Goal: Task Accomplishment & Management: Complete application form

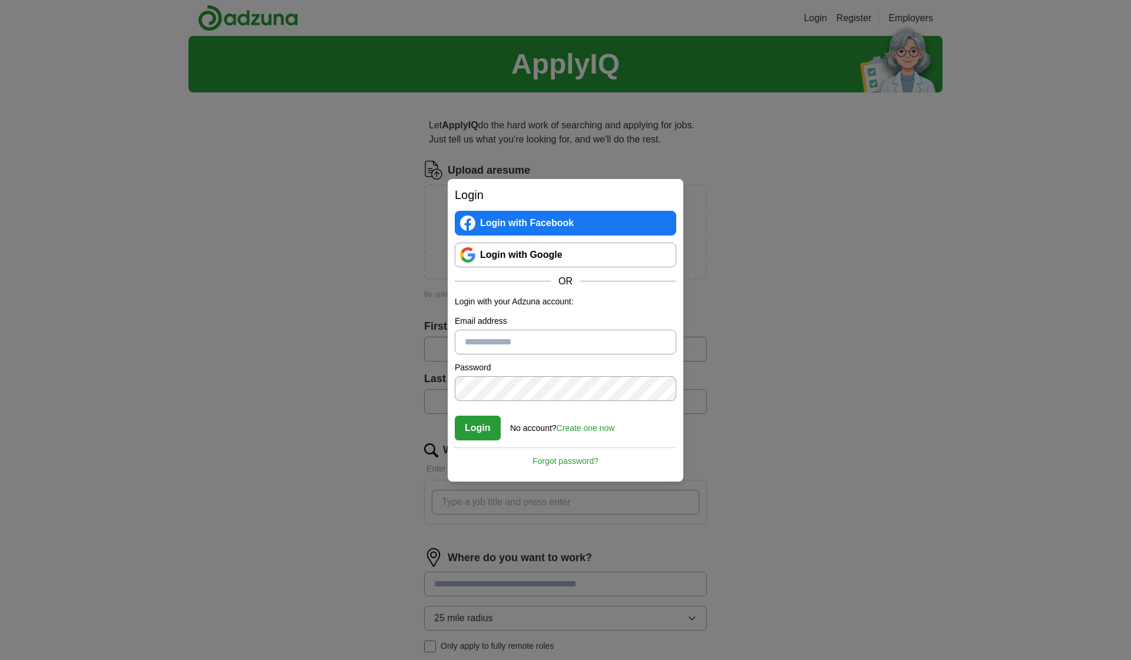
click at [573, 254] on link "Login with Google" at bounding box center [565, 255] width 221 height 25
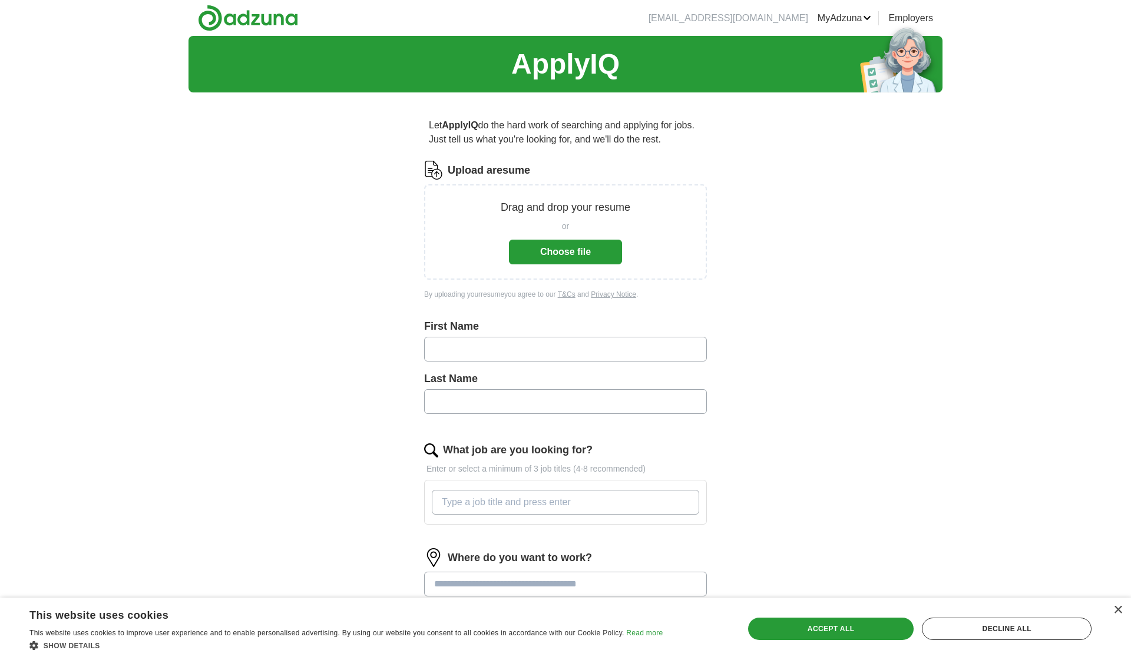
click at [582, 254] on button "Choose file" at bounding box center [565, 252] width 113 height 25
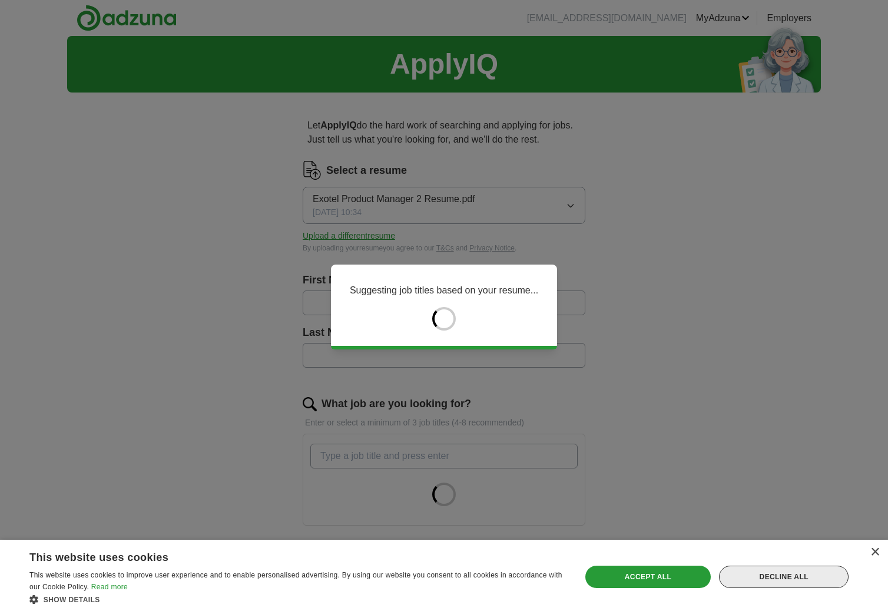
click at [775, 577] on div "Decline all" at bounding box center [784, 576] width 130 height 22
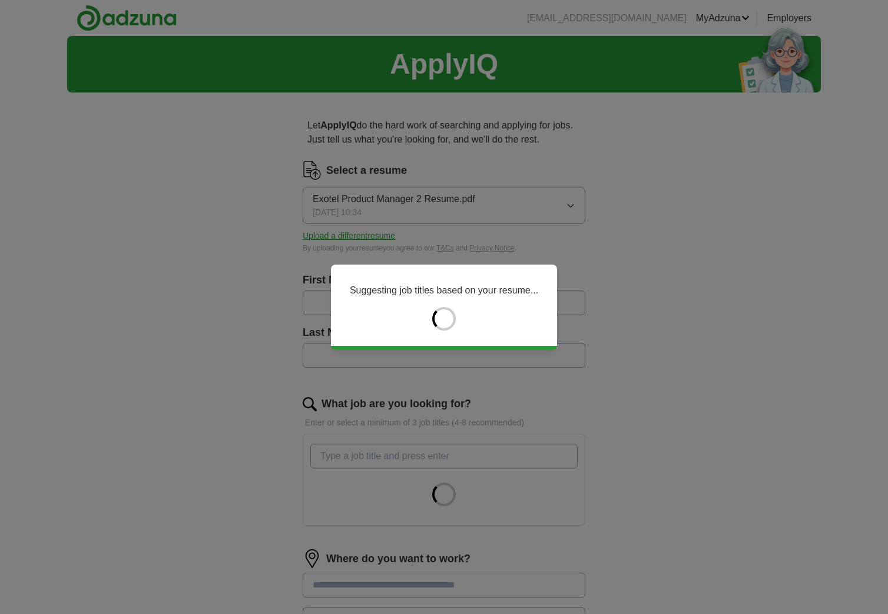
type input "****"
type input "**********"
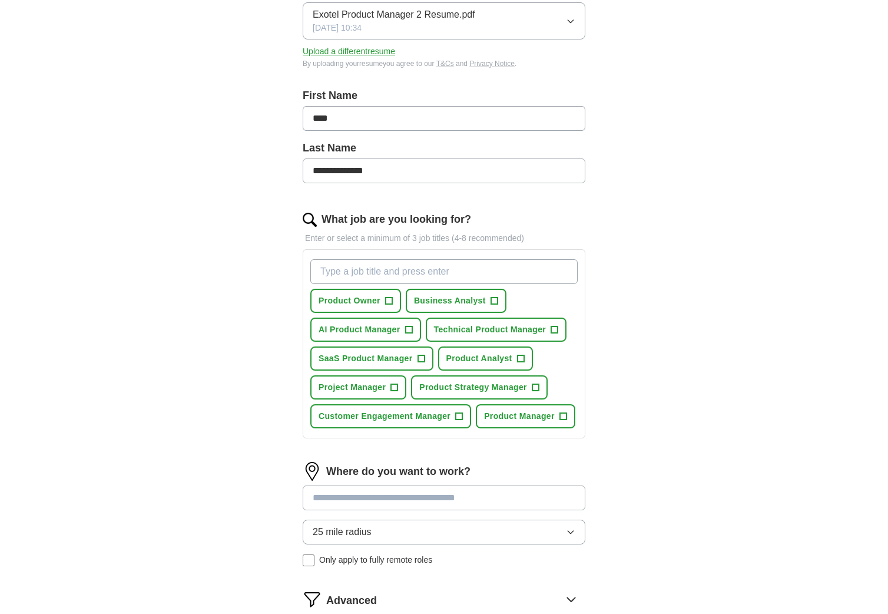
scroll to position [180, 0]
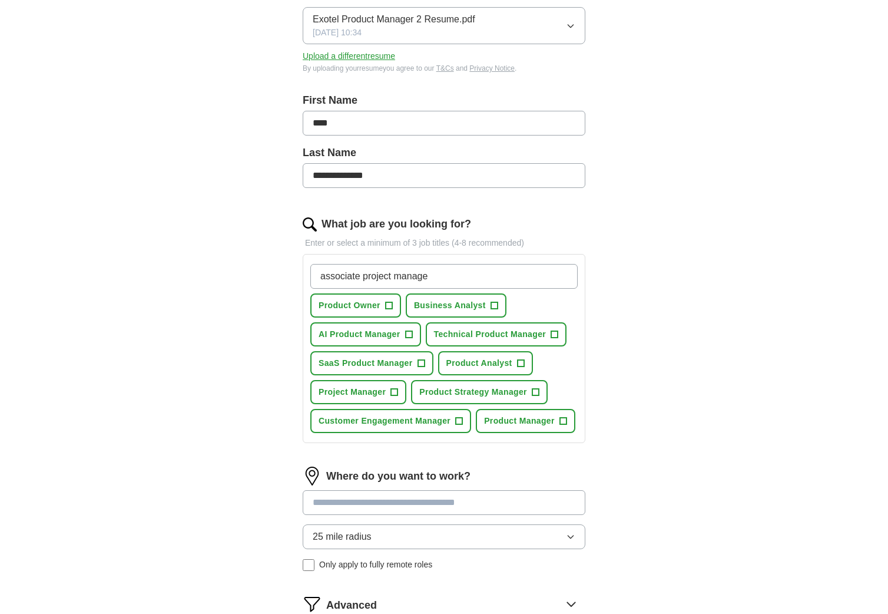
type input "associate project manager"
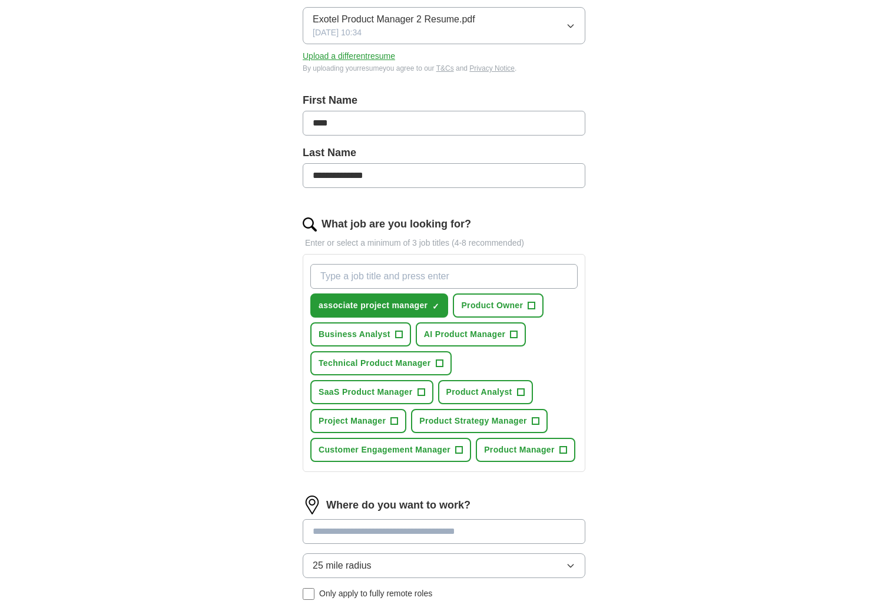
click at [535, 301] on span "+" at bounding box center [531, 305] width 7 height 9
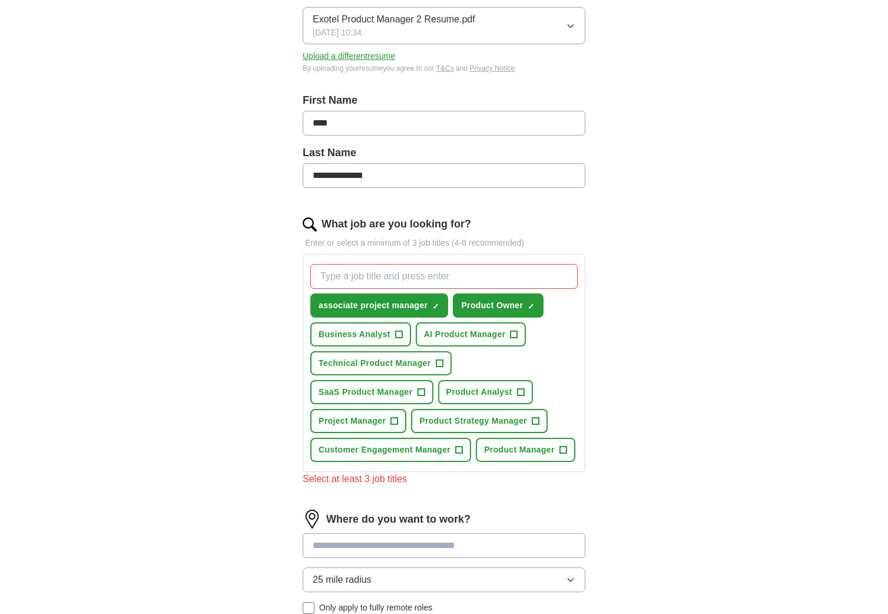
click at [396, 333] on span "+" at bounding box center [398, 334] width 7 height 9
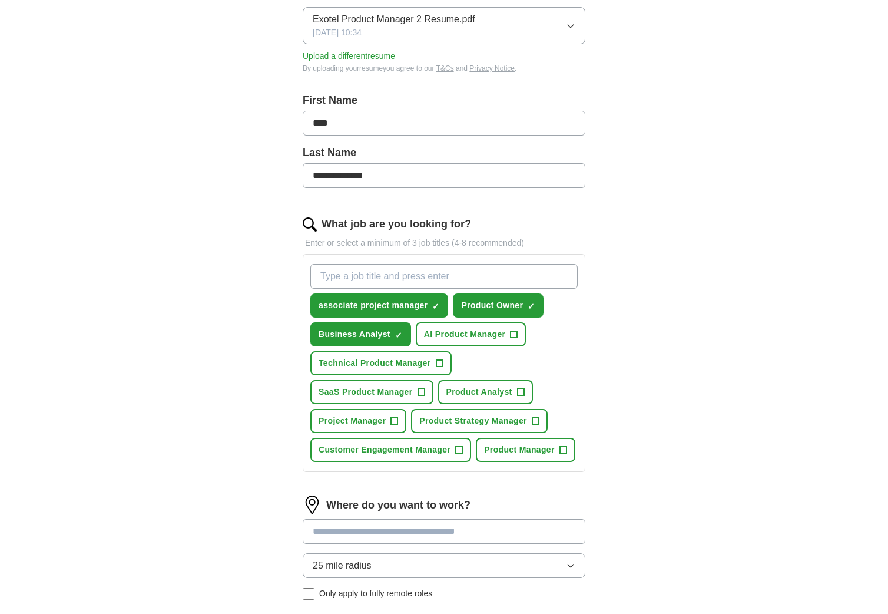
click at [423, 392] on span "+" at bounding box center [421, 391] width 7 height 9
click at [519, 387] on span "+" at bounding box center [520, 391] width 7 height 9
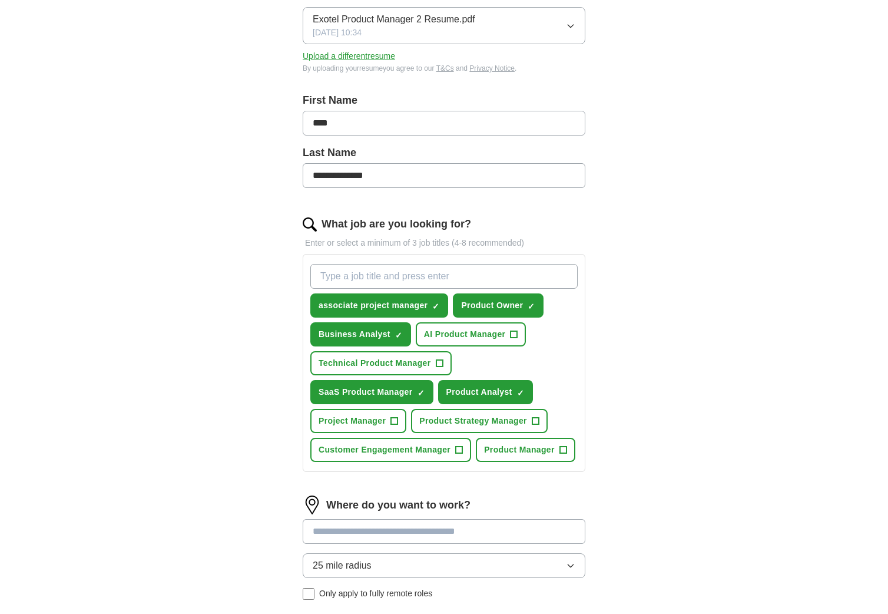
click at [393, 422] on span "+" at bounding box center [394, 420] width 7 height 9
click at [566, 449] on span "+" at bounding box center [562, 449] width 7 height 9
click at [458, 283] on input "What job are you looking for?" at bounding box center [443, 276] width 267 height 25
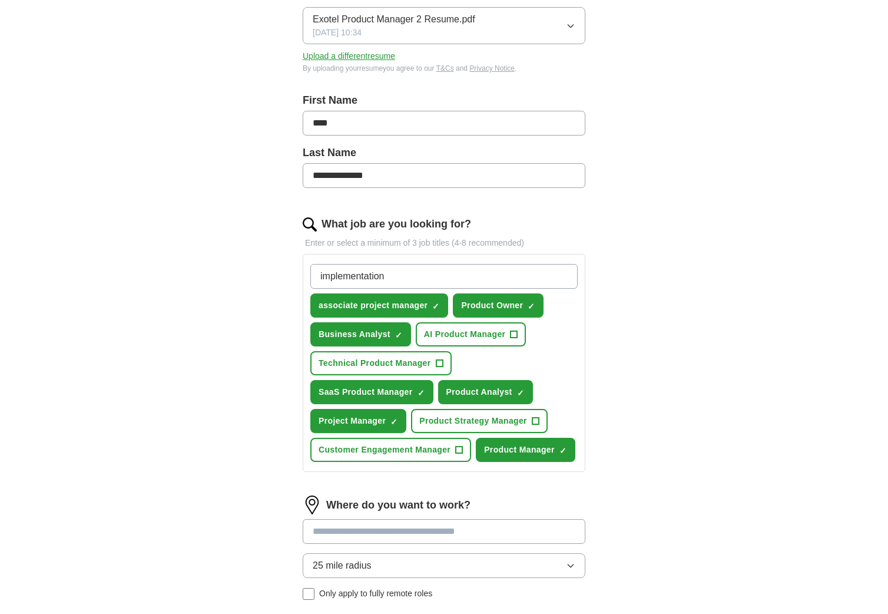
type input "implementation"
type input "******"
click at [410, 281] on input "implementation" at bounding box center [443, 276] width 267 height 25
type input "implementation analyst"
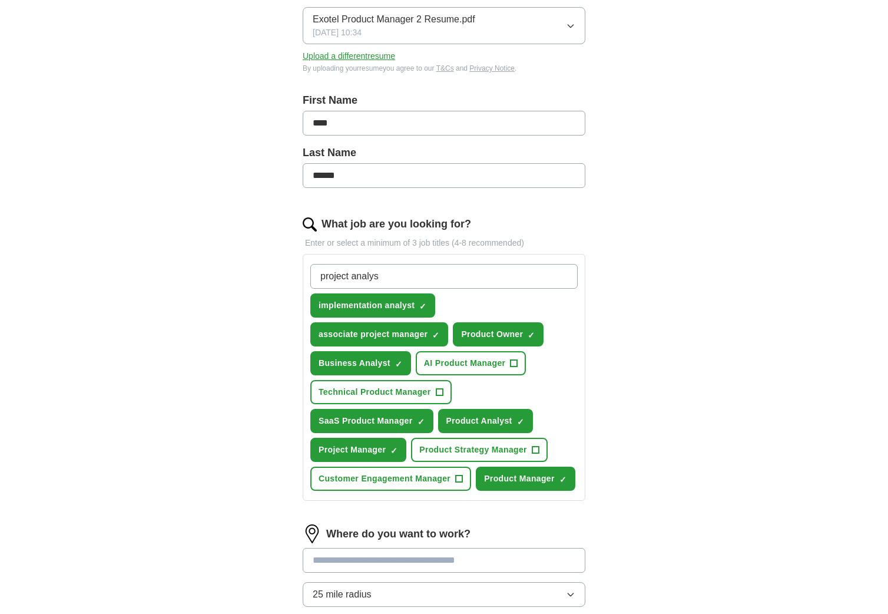
type input "project analyst"
type input "associate business analyst"
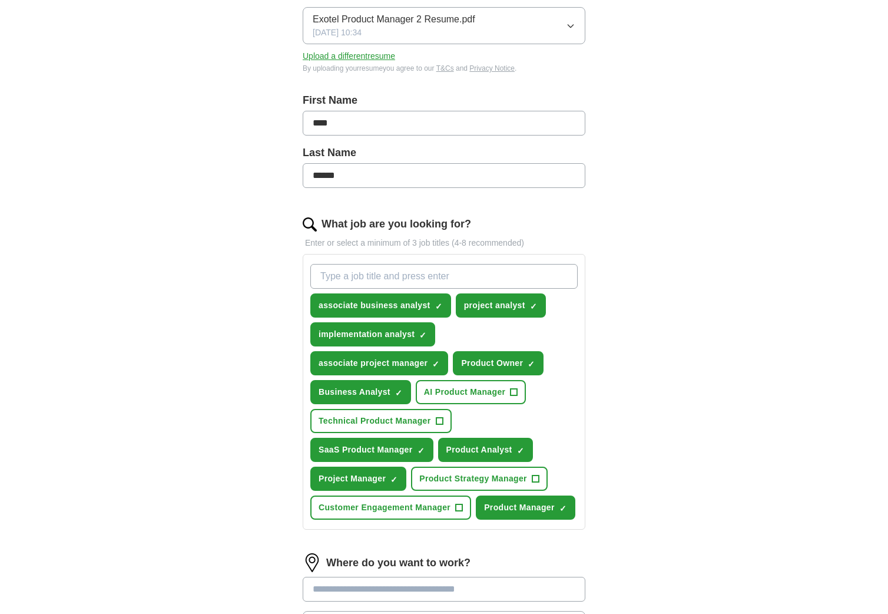
type input "C"
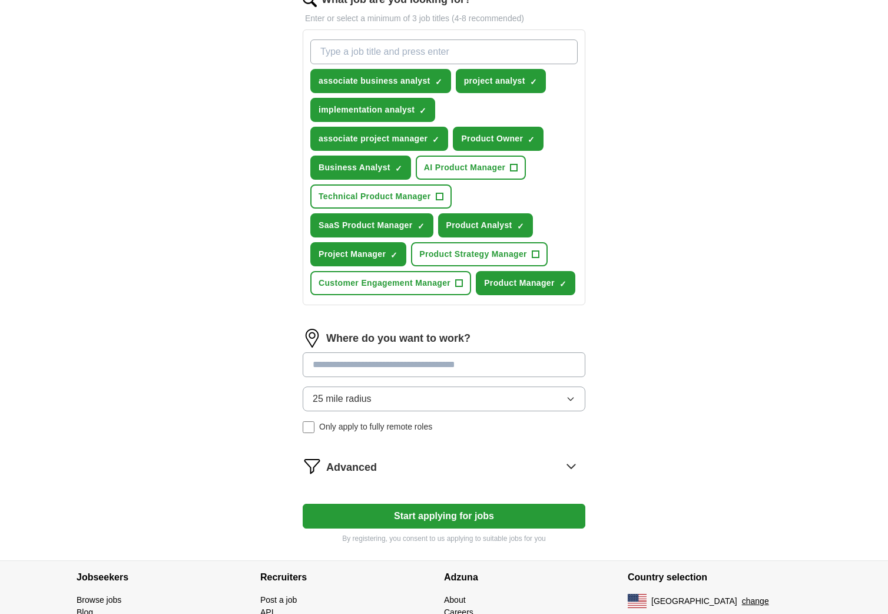
scroll to position [413, 0]
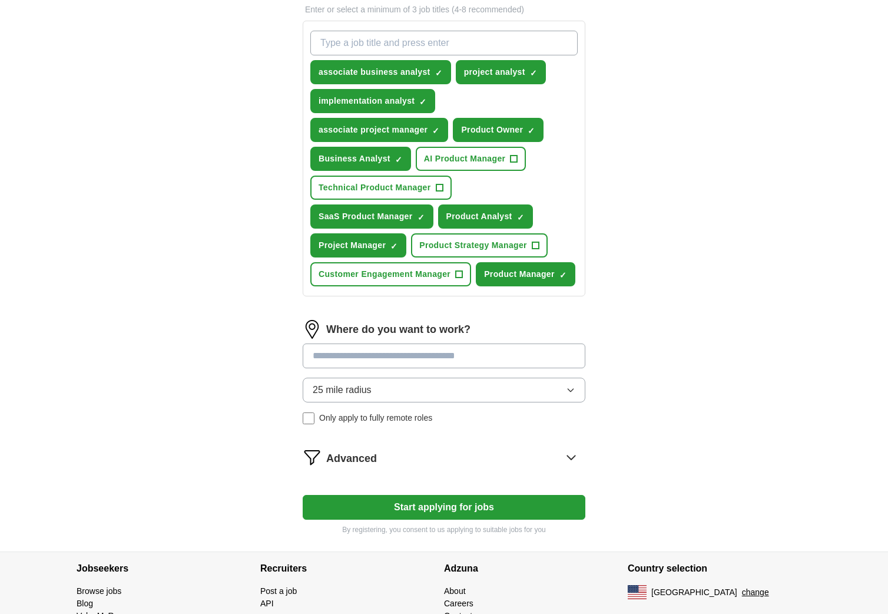
click at [493, 397] on button "25 mile radius" at bounding box center [444, 389] width 283 height 25
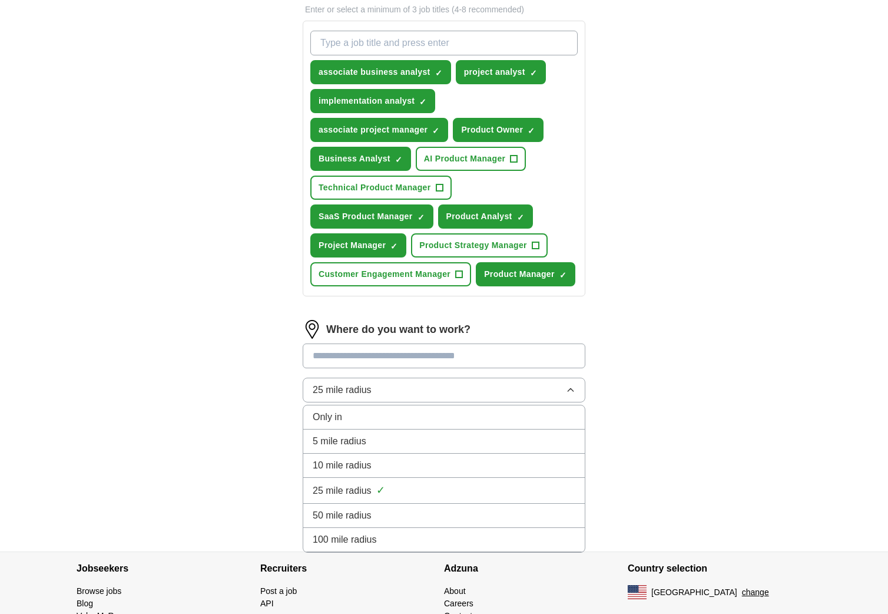
click at [462, 412] on div "Only in" at bounding box center [444, 417] width 263 height 14
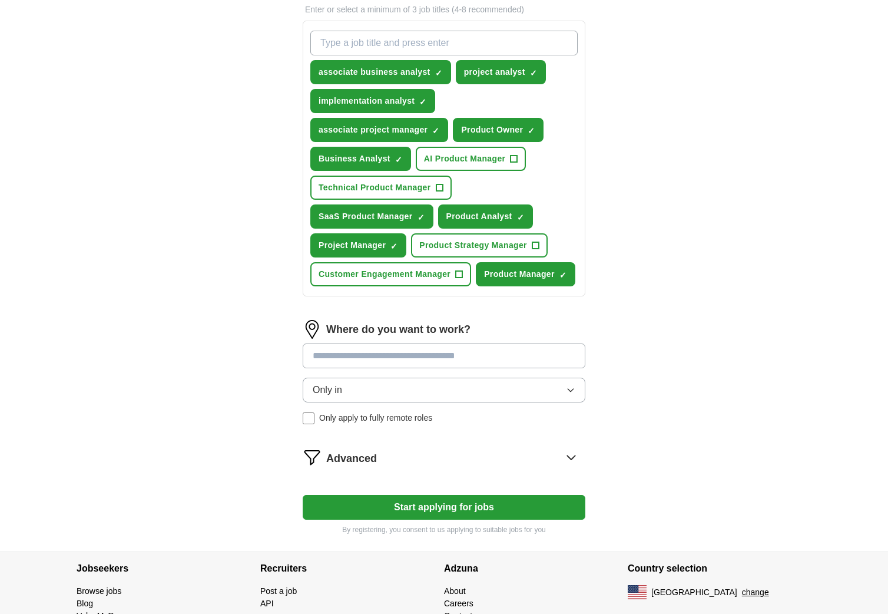
click at [449, 358] on input at bounding box center [444, 355] width 283 height 25
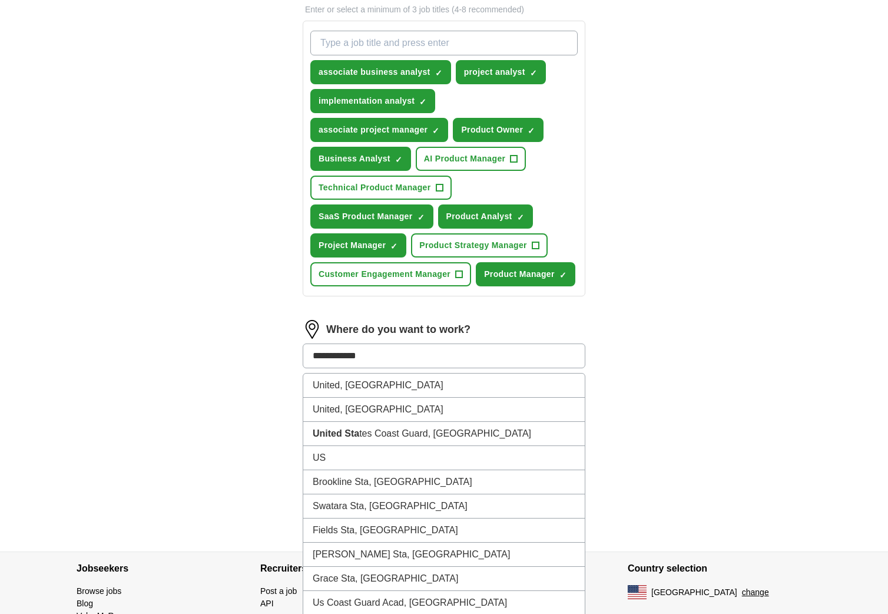
type input "**********"
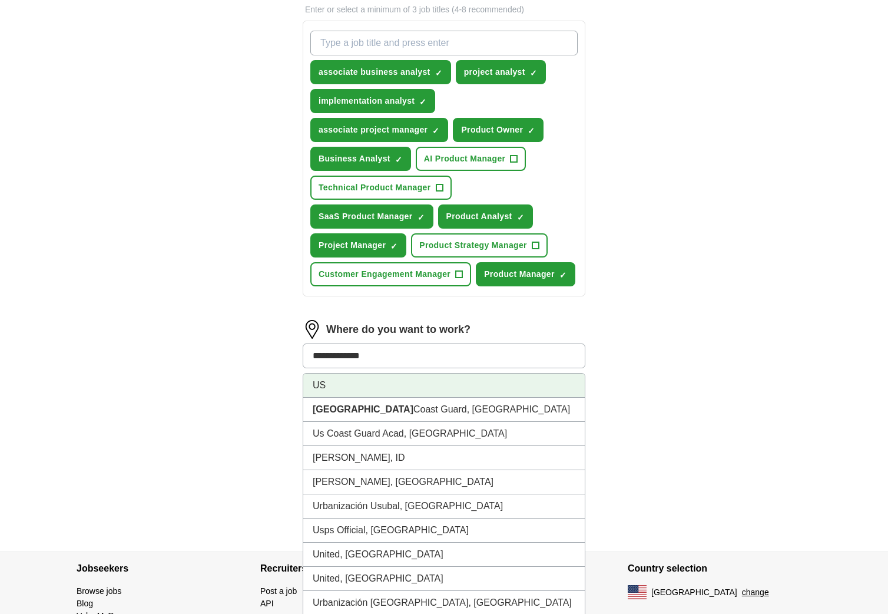
click at [453, 387] on li "US" at bounding box center [443, 385] width 281 height 24
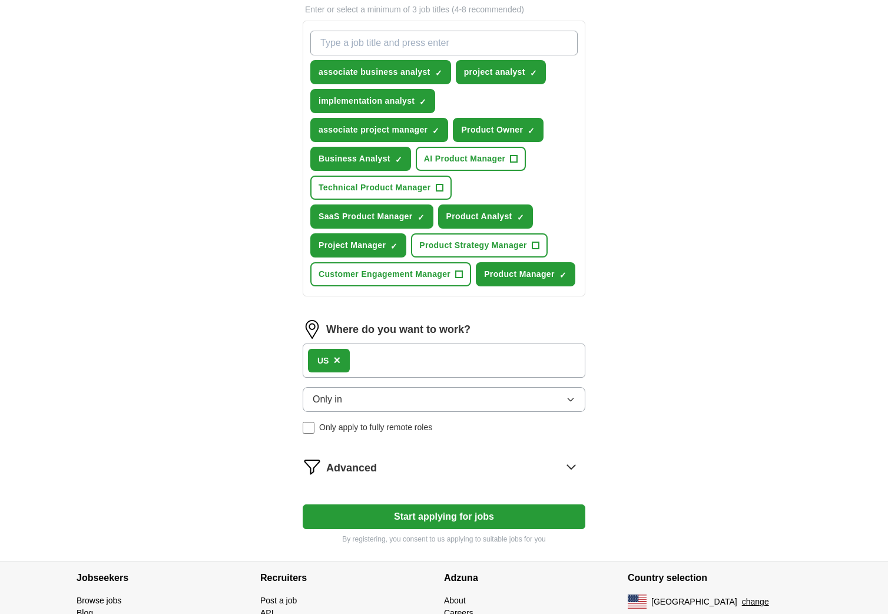
click at [482, 395] on button "Only in" at bounding box center [444, 399] width 283 height 25
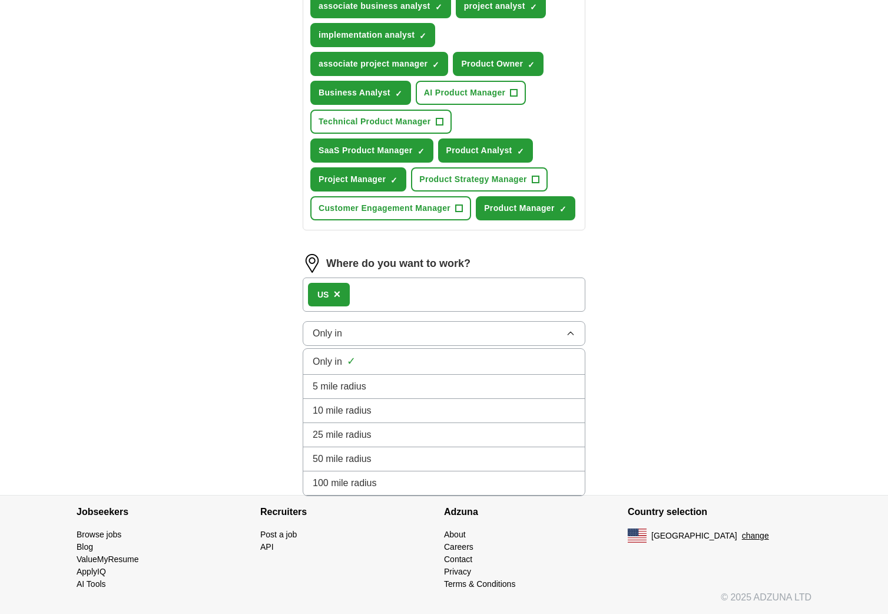
scroll to position [479, 0]
click at [695, 354] on div "ApplyIQ Let ApplyIQ do the hard work of searching and applying for jobs. Just t…" at bounding box center [444, 25] width 754 height 937
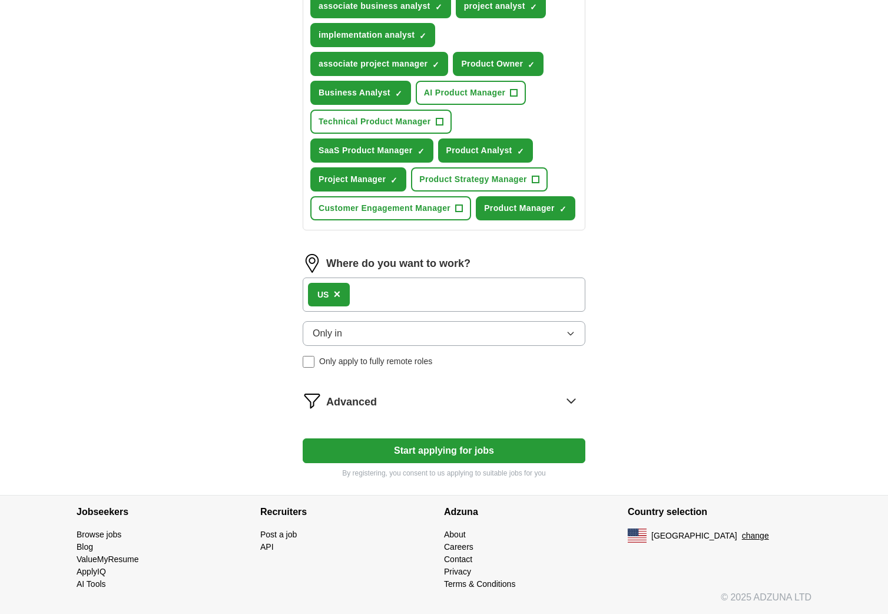
click at [382, 402] on div "Advanced" at bounding box center [455, 400] width 259 height 19
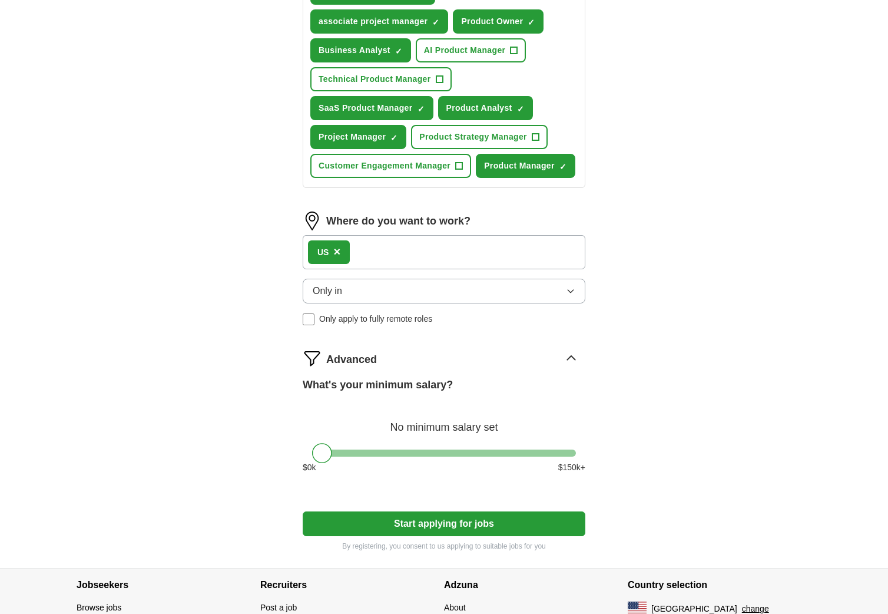
scroll to position [523, 0]
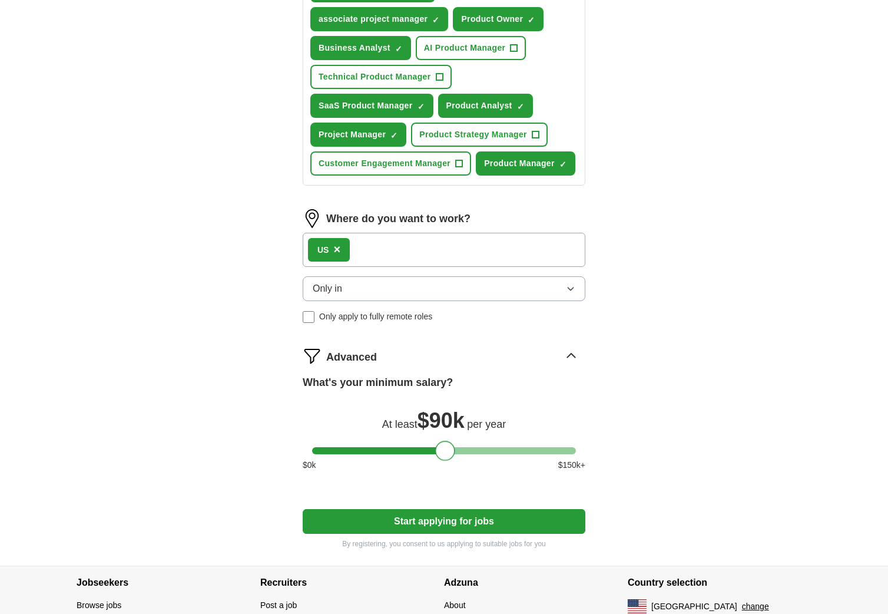
drag, startPoint x: 321, startPoint y: 450, endPoint x: 443, endPoint y: 476, distance: 125.2
click at [443, 476] on div "What's your minimum salary? At least $ 90k per year $ 0 k $ 150 k+" at bounding box center [444, 428] width 283 height 106
click at [464, 286] on button "Only in" at bounding box center [444, 288] width 283 height 25
click at [599, 259] on div "Let ApplyIQ do the hard work of searching and applying for jobs. Just tell us w…" at bounding box center [444, 71] width 377 height 987
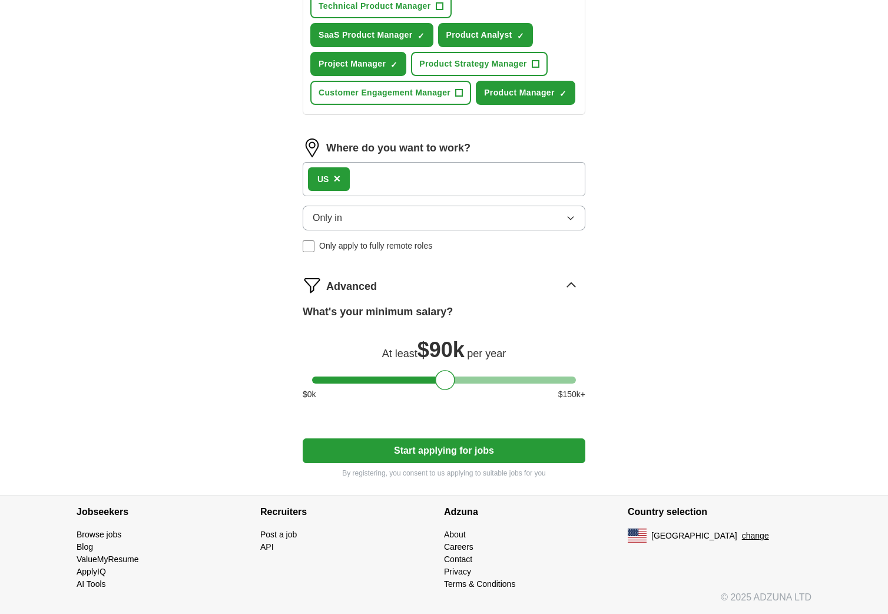
scroll to position [594, 0]
click at [425, 450] on button "Start applying for jobs" at bounding box center [444, 450] width 283 height 25
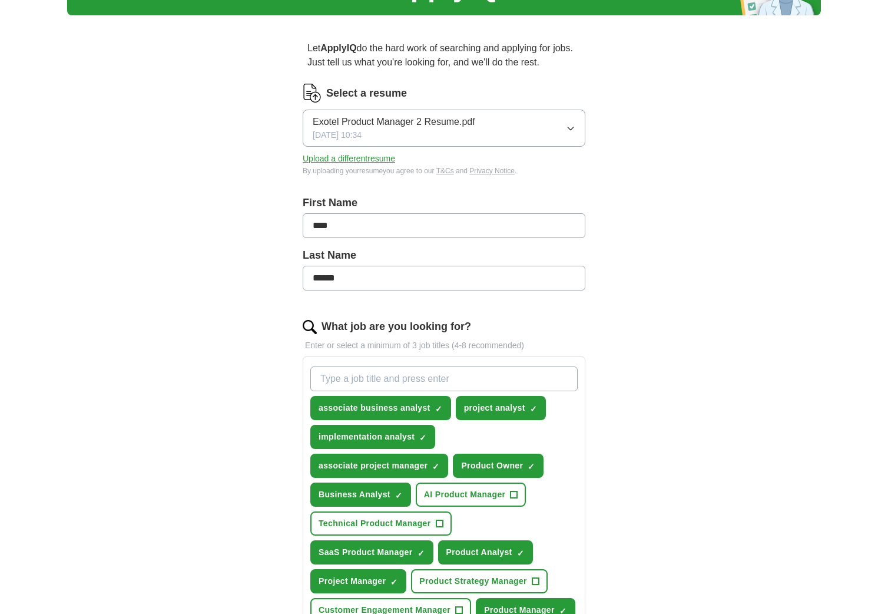
select select "**"
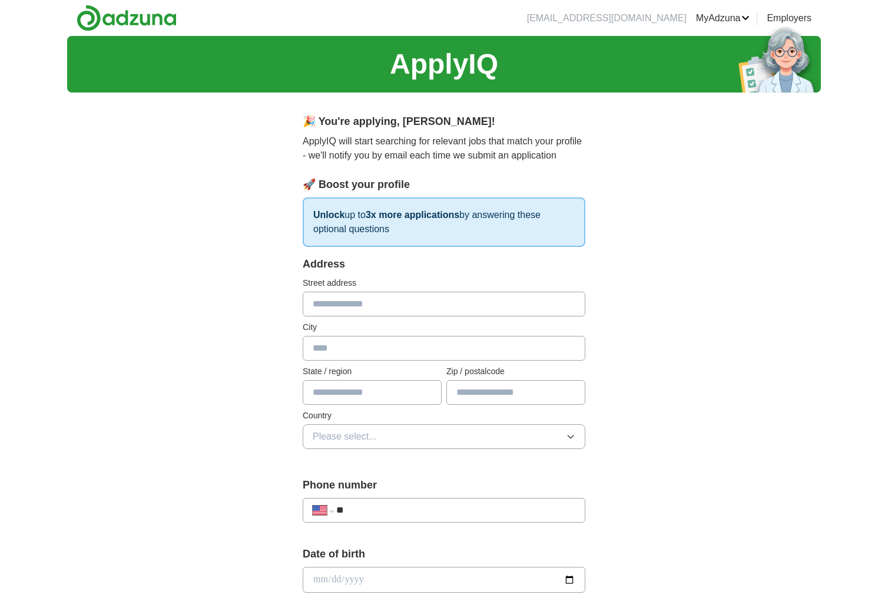
scroll to position [0, 0]
type input "**********"
type input "*******"
type input "********"
type input "*****"
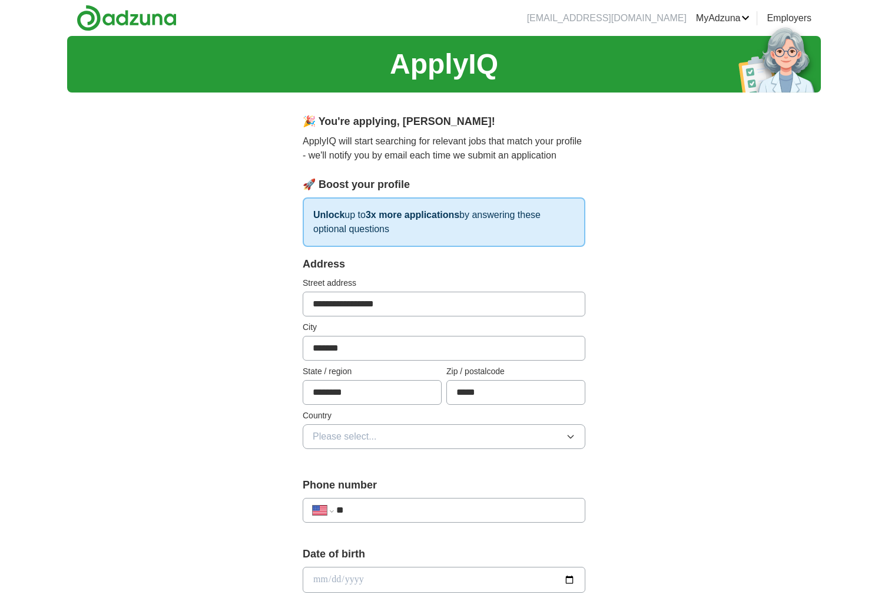
click at [475, 435] on button "Please select..." at bounding box center [444, 436] width 283 height 25
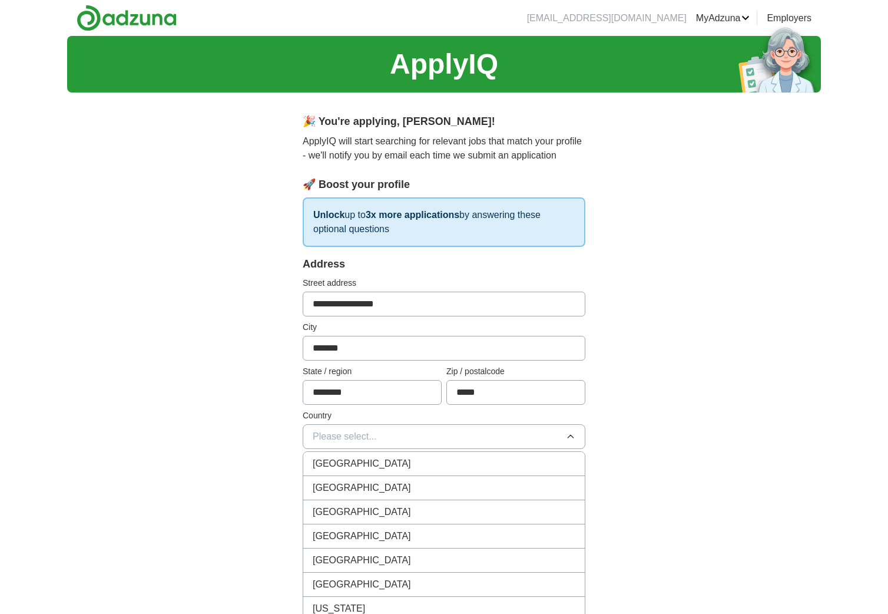
click at [464, 486] on div "[GEOGRAPHIC_DATA]" at bounding box center [444, 488] width 263 height 14
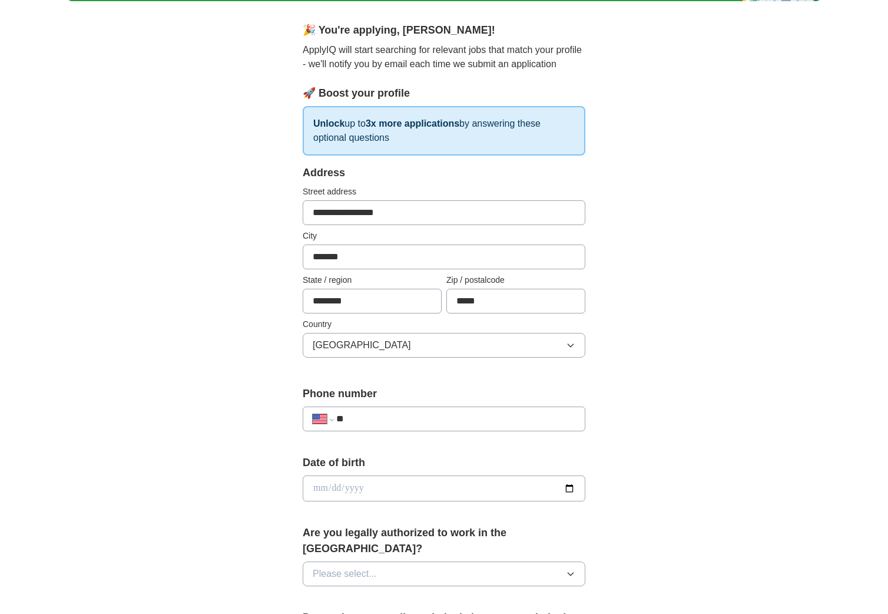
scroll to position [164, 0]
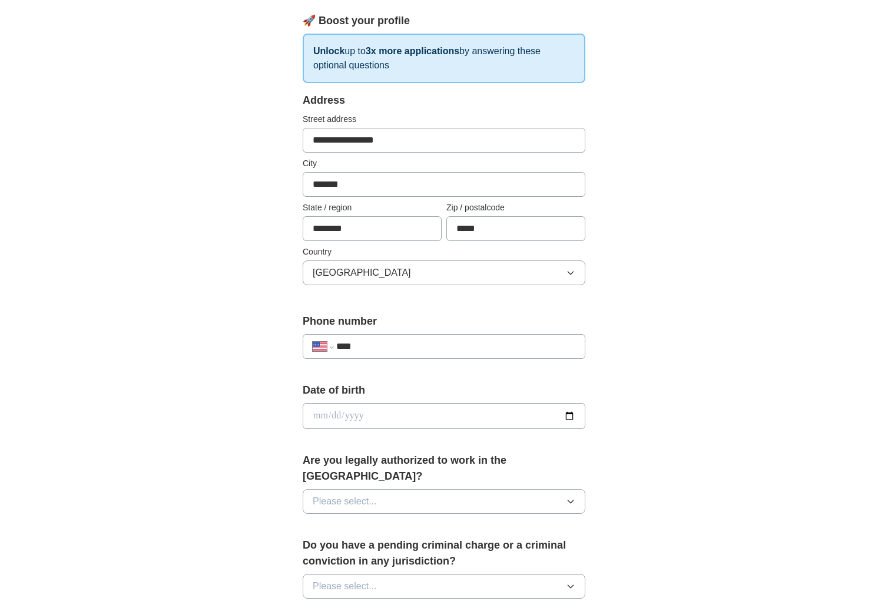
type input "**"
select select "**"
type input "*"
click at [407, 417] on input "date" at bounding box center [444, 416] width 283 height 26
type input "**********"
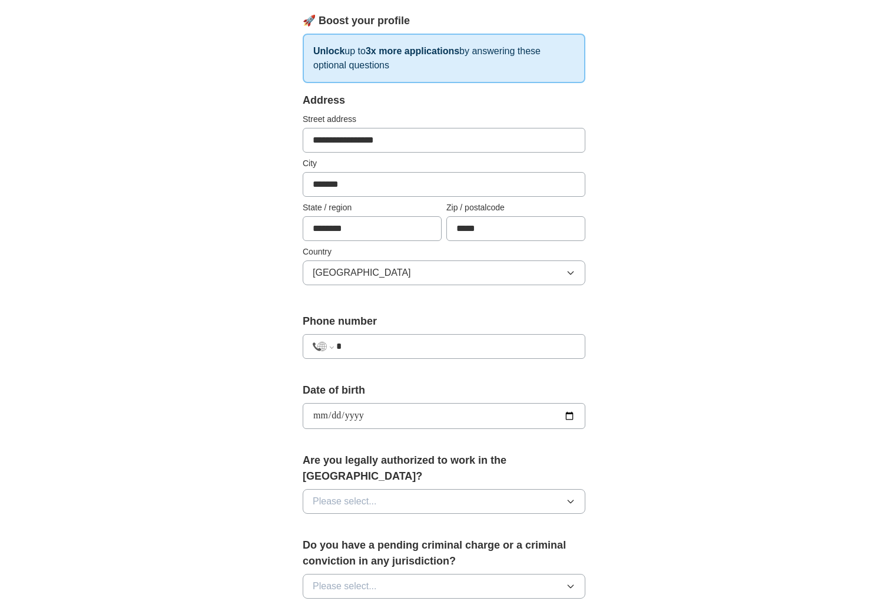
click at [476, 448] on form "**********" at bounding box center [444, 512] width 283 height 840
click at [456, 489] on button "Please select..." at bounding box center [444, 501] width 283 height 25
click at [449, 521] on div "Yes" at bounding box center [444, 528] width 263 height 14
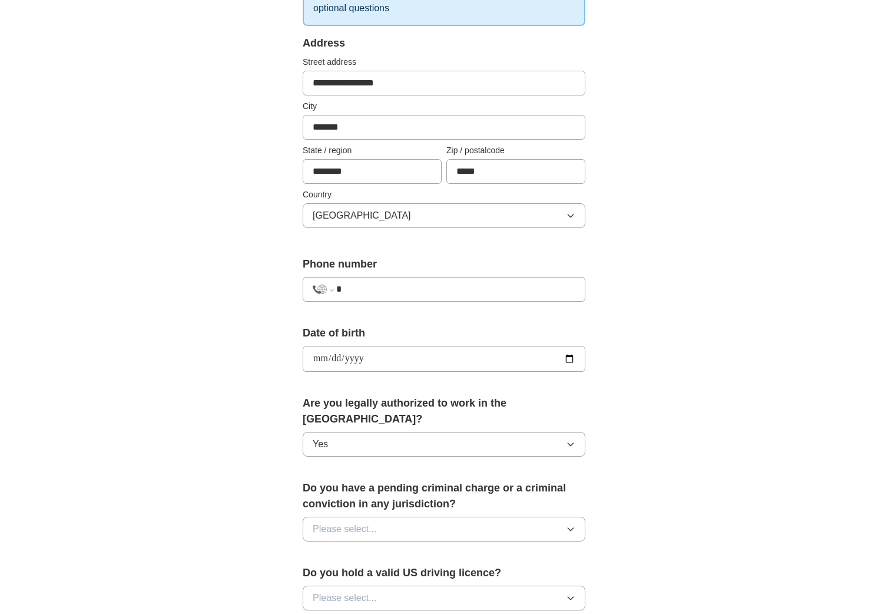
scroll to position [221, 0]
click at [449, 516] on button "Please select..." at bounding box center [444, 528] width 283 height 25
click at [434, 572] on div "No" at bounding box center [444, 579] width 263 height 14
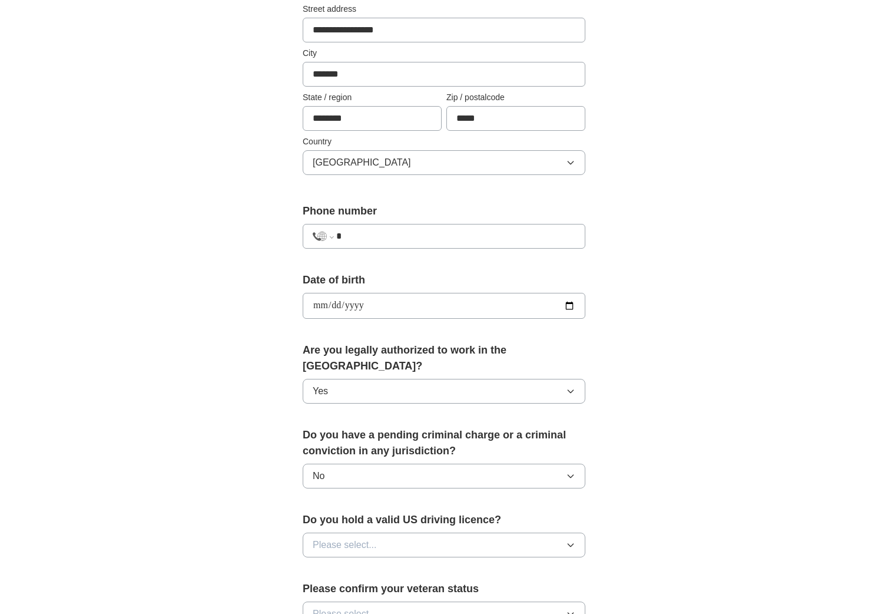
scroll to position [279, 0]
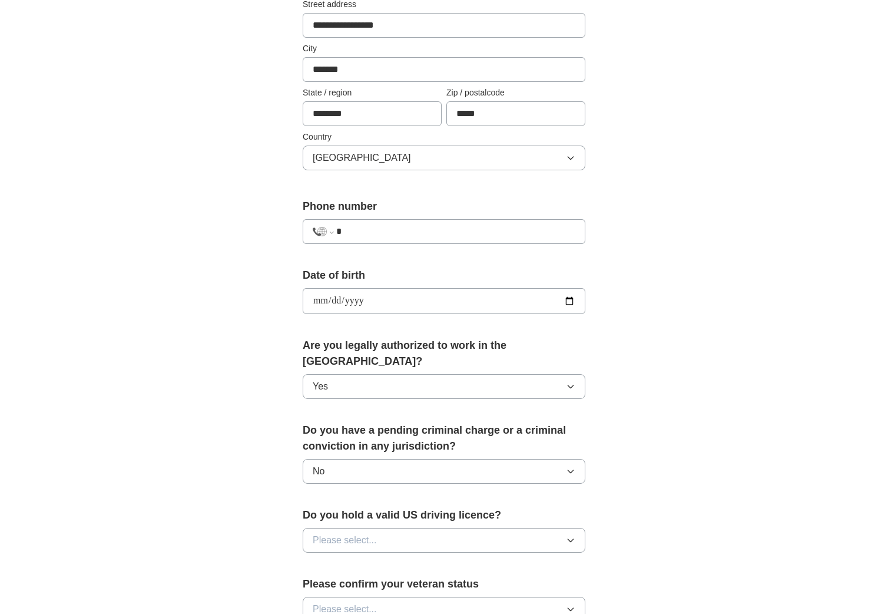
click at [440, 528] on button "Please select..." at bounding box center [444, 540] width 283 height 25
click at [425, 584] on div "No" at bounding box center [444, 591] width 263 height 14
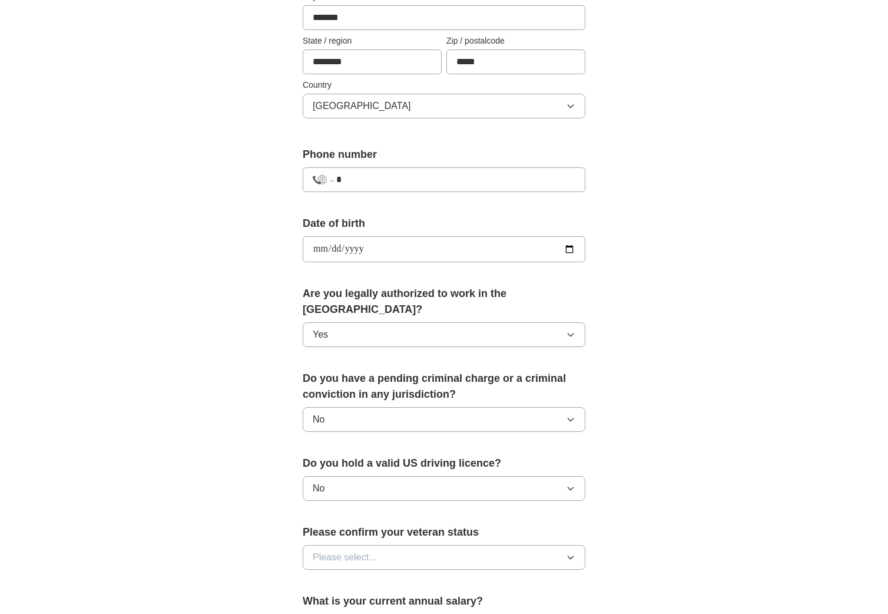
scroll to position [340, 0]
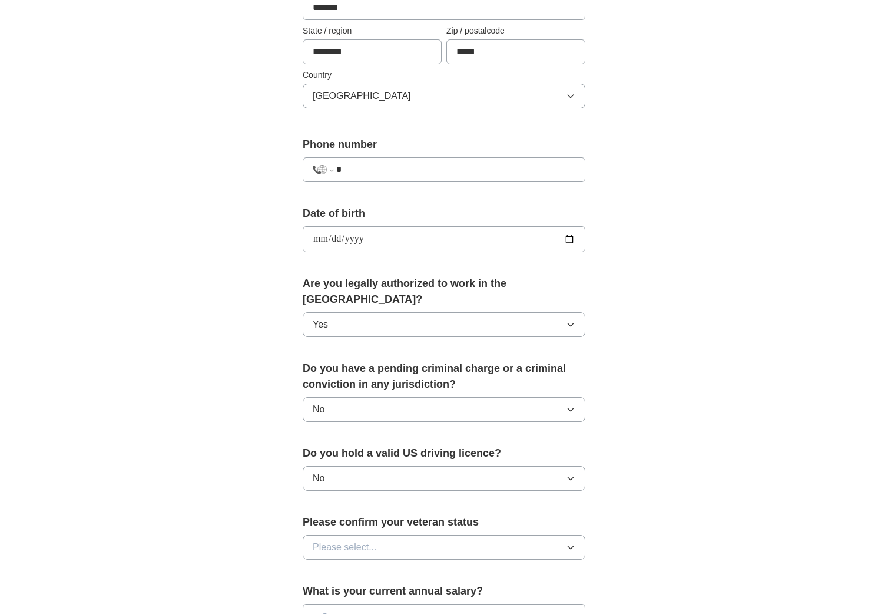
click at [430, 535] on button "Please select..." at bounding box center [444, 547] width 283 height 25
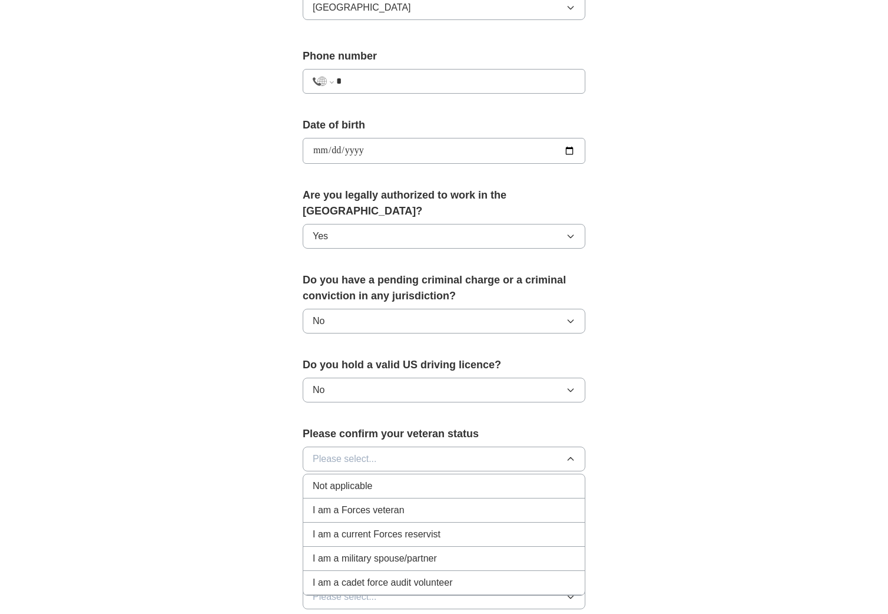
scroll to position [432, 0]
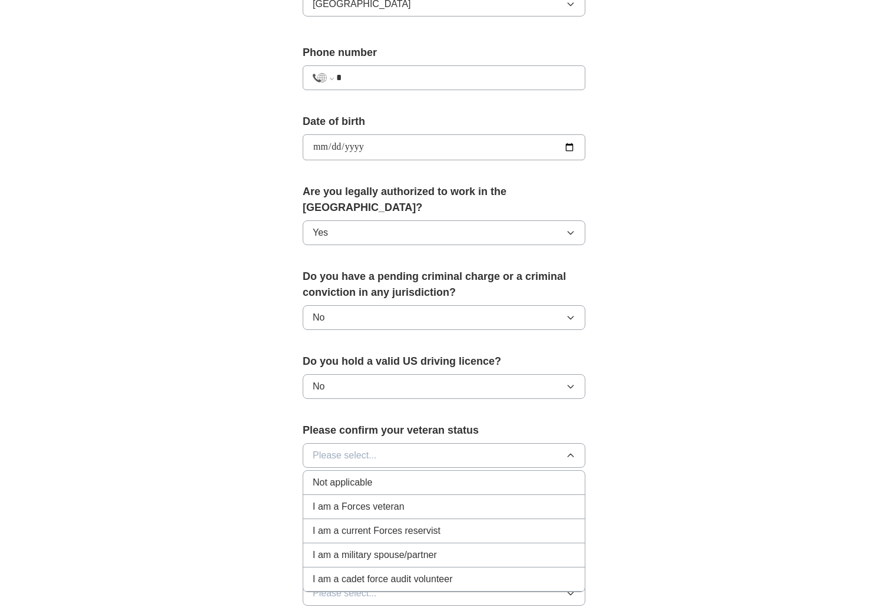
click at [415, 475] on div "Not applicable" at bounding box center [444, 482] width 263 height 14
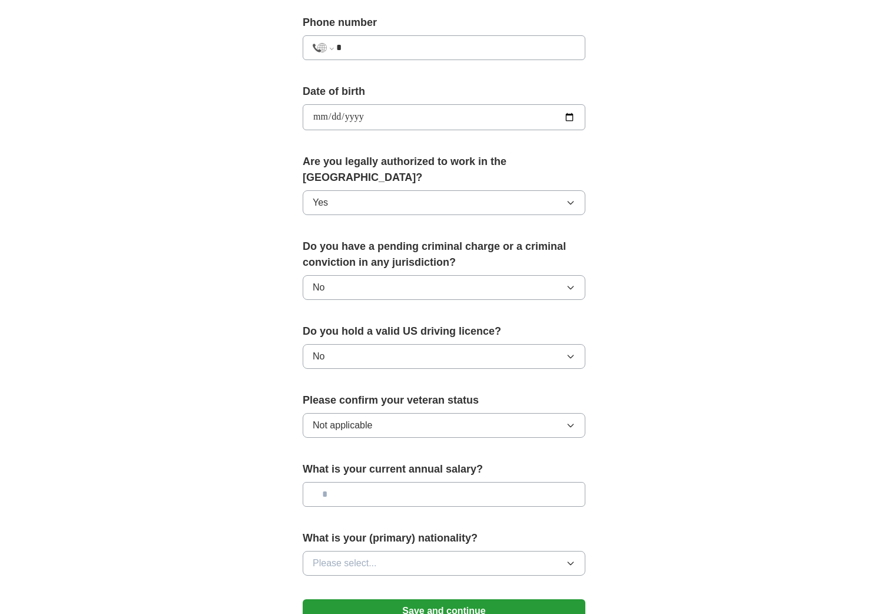
scroll to position [474, 0]
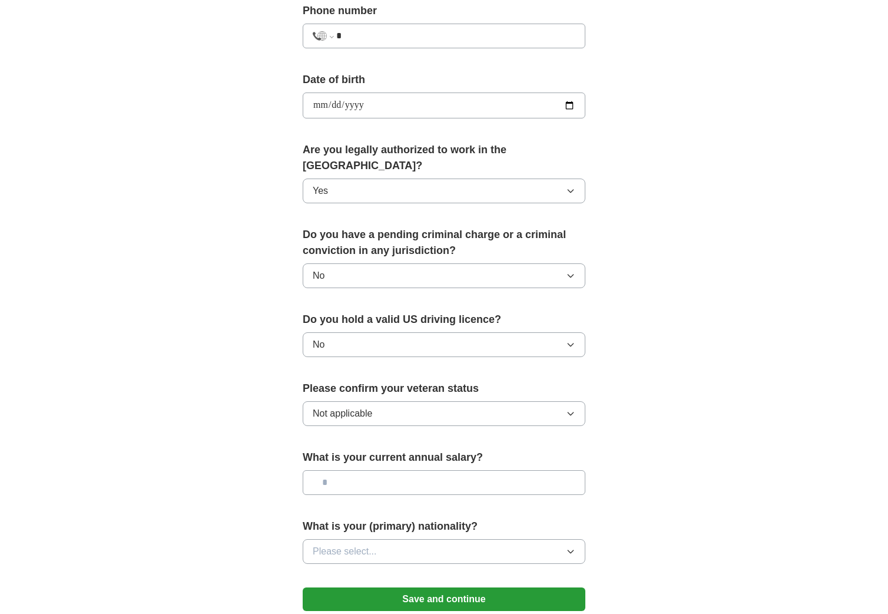
click at [415, 470] on input "text" at bounding box center [444, 482] width 283 height 25
click at [416, 544] on button "Please select..." at bounding box center [444, 551] width 283 height 25
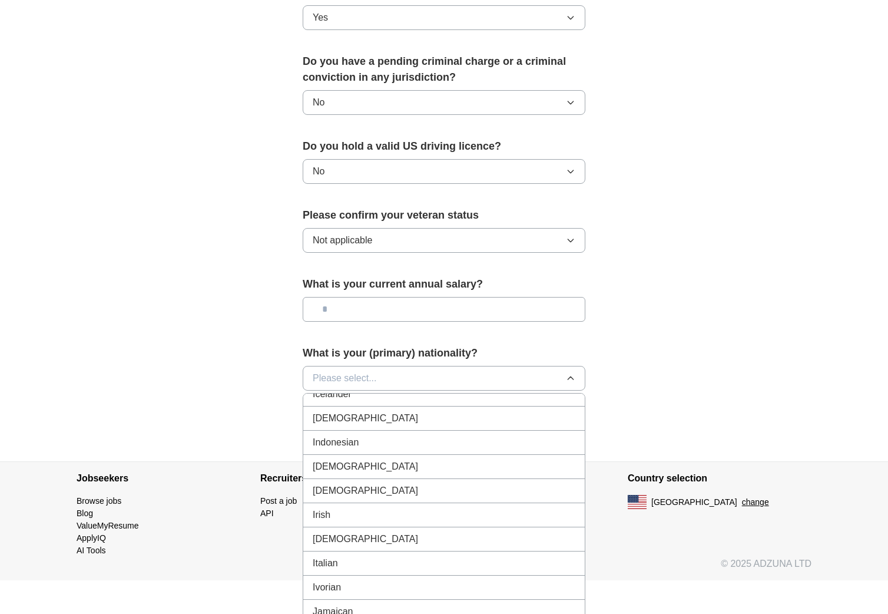
scroll to position [1916, 0]
click at [393, 413] on div "[DEMOGRAPHIC_DATA]" at bounding box center [444, 420] width 263 height 14
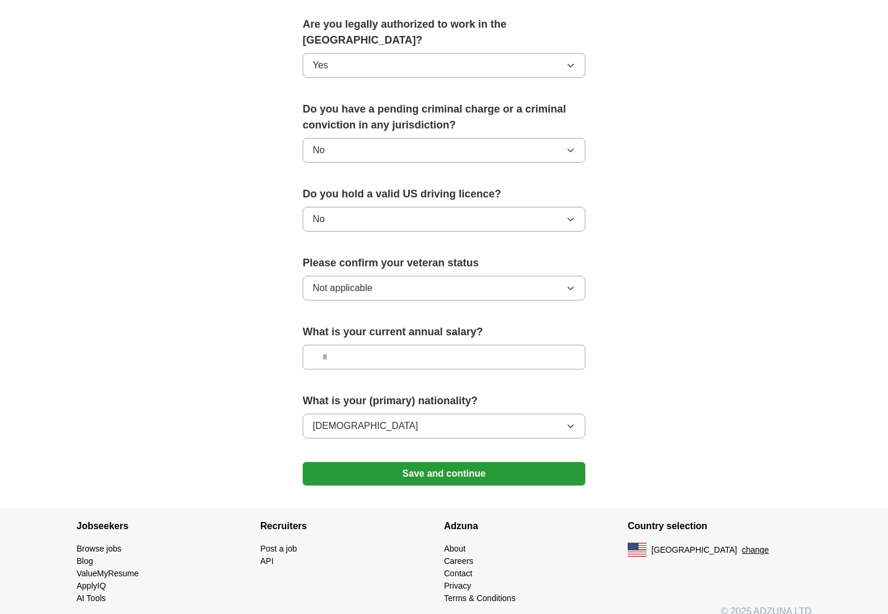
scroll to position [599, 0]
click at [373, 464] on button "Save and continue" at bounding box center [444, 474] width 283 height 24
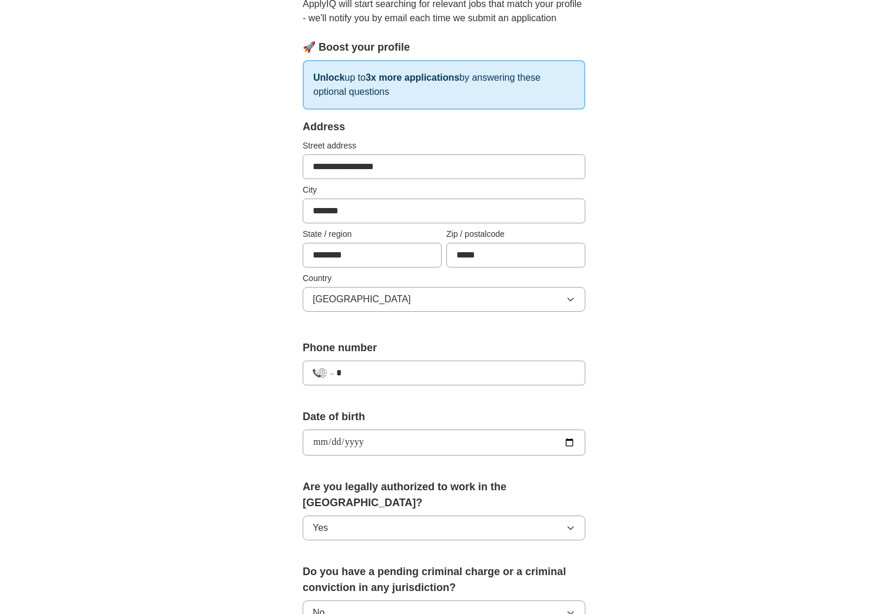
scroll to position [135, 0]
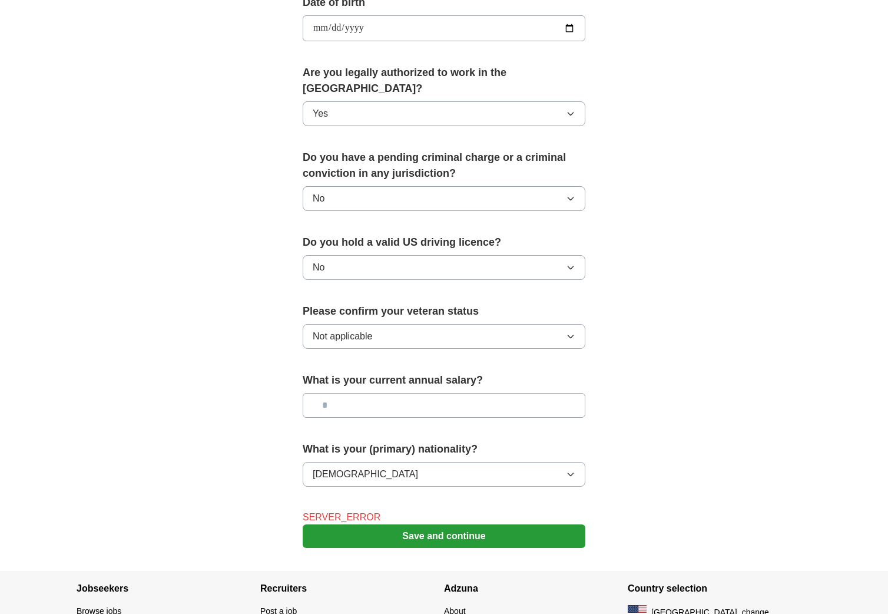
scroll to position [573, 0]
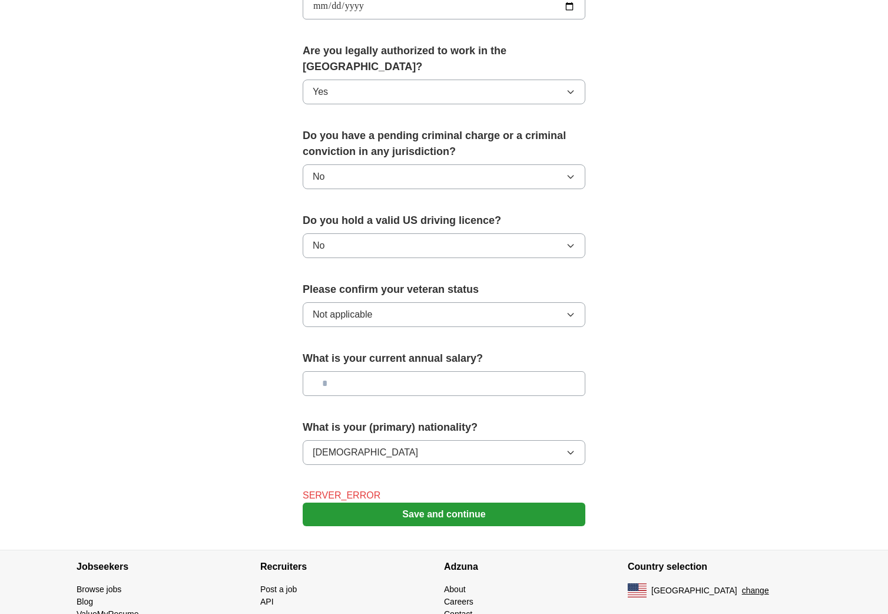
click at [401, 502] on button "Save and continue" at bounding box center [444, 514] width 283 height 24
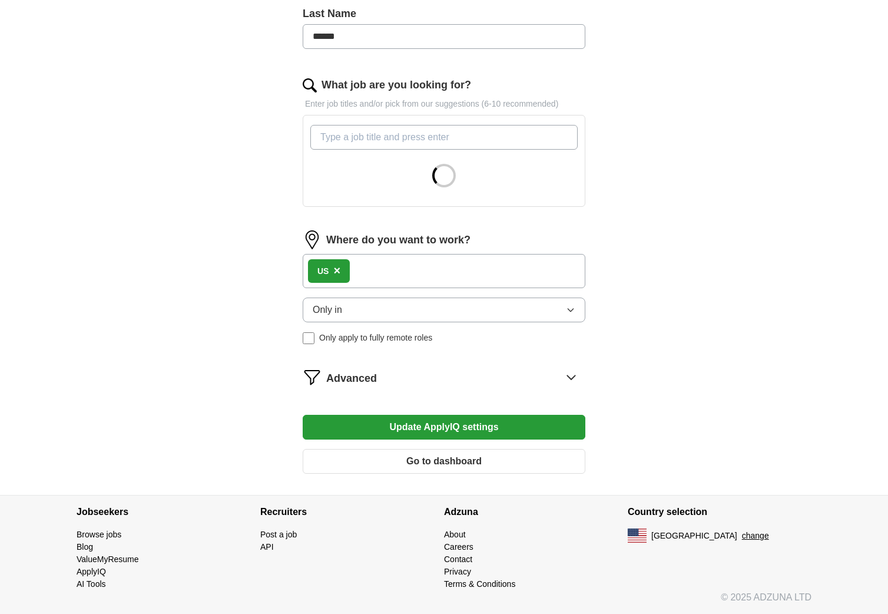
scroll to position [319, 0]
click at [386, 379] on div "Advanced" at bounding box center [455, 376] width 259 height 19
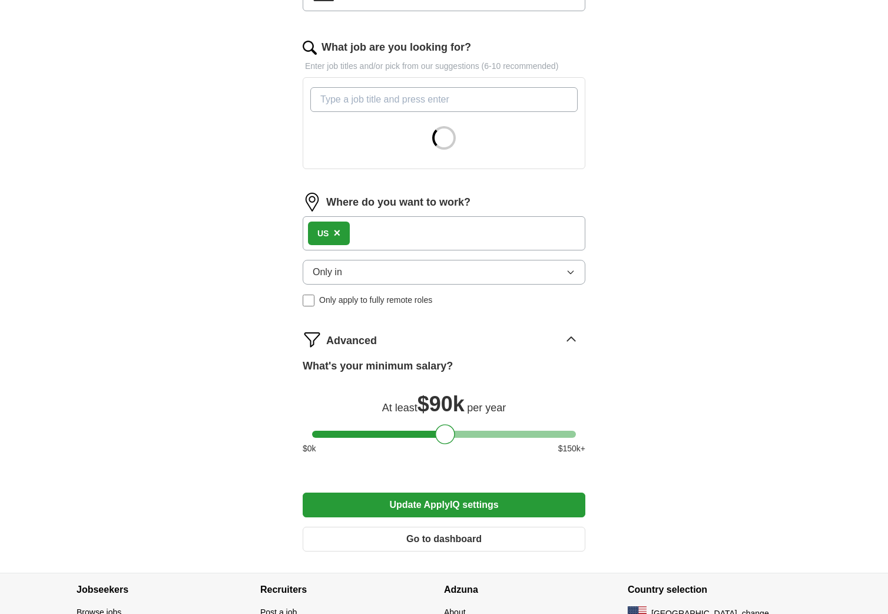
scroll to position [362, 0]
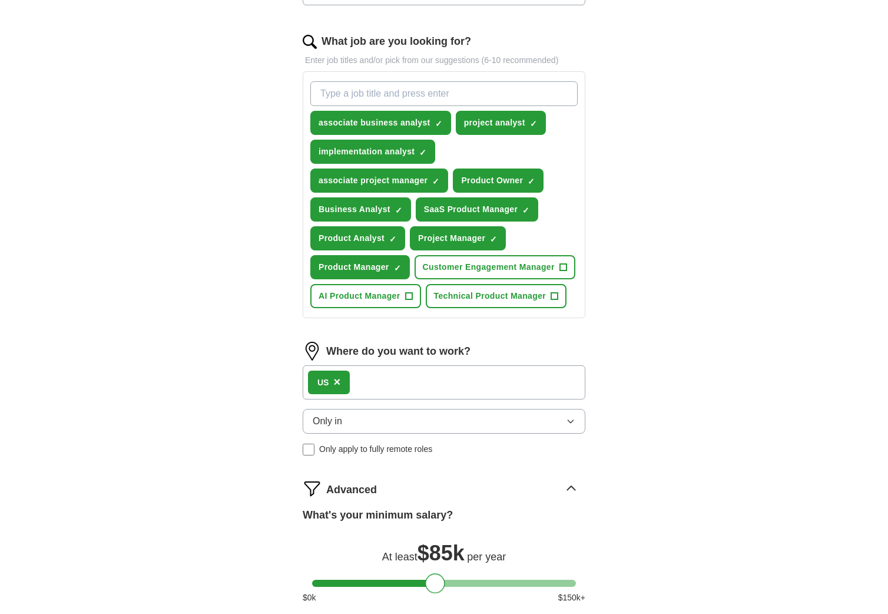
drag, startPoint x: 446, startPoint y: 426, endPoint x: 437, endPoint y: 428, distance: 9.6
click at [437, 428] on form "Select a resume Exotel Product Manager 2 Resume.pdf 09/02/2025, 15:33 Upload a …" at bounding box center [444, 254] width 283 height 911
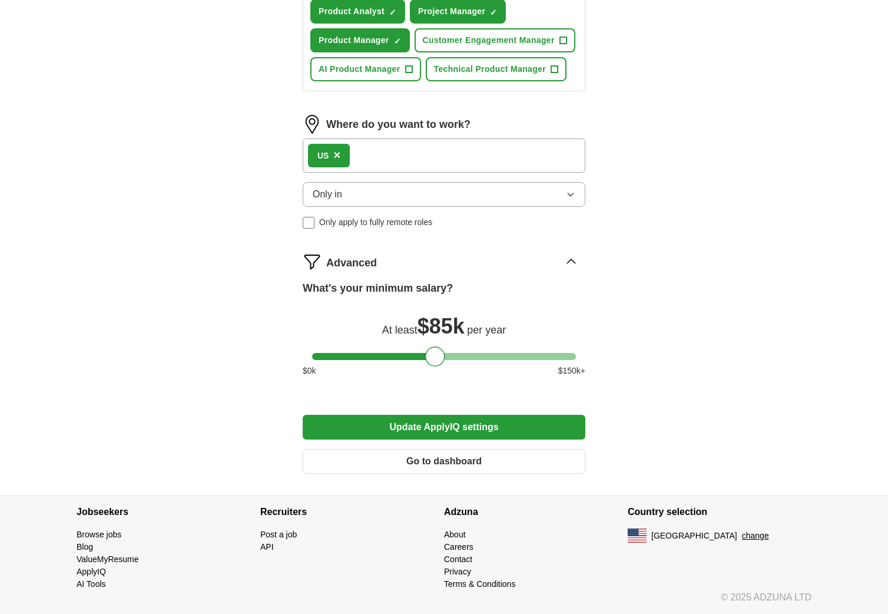
scroll to position [589, 0]
click at [429, 429] on button "Update ApplyIQ settings" at bounding box center [444, 427] width 283 height 25
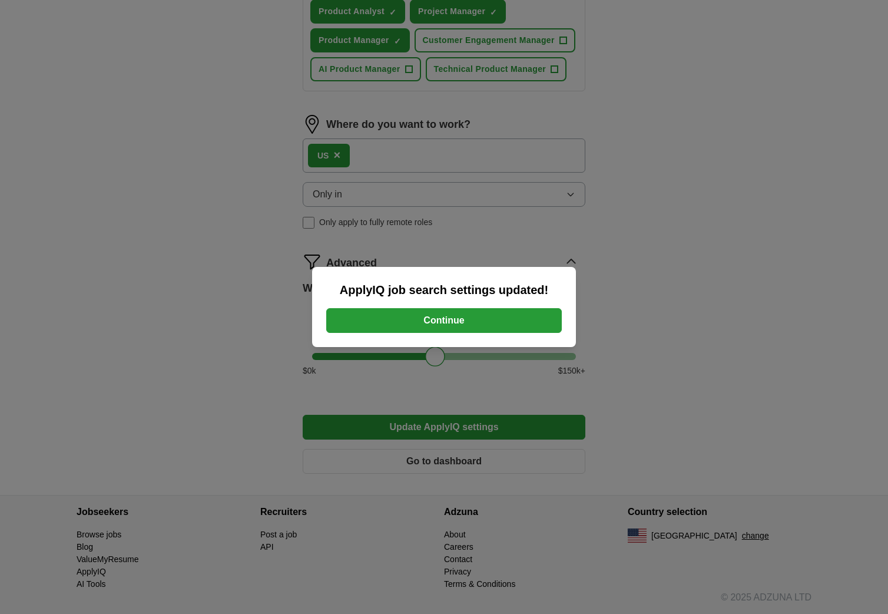
click at [429, 319] on button "Continue" at bounding box center [444, 320] width 236 height 25
